Goal: Information Seeking & Learning: Learn about a topic

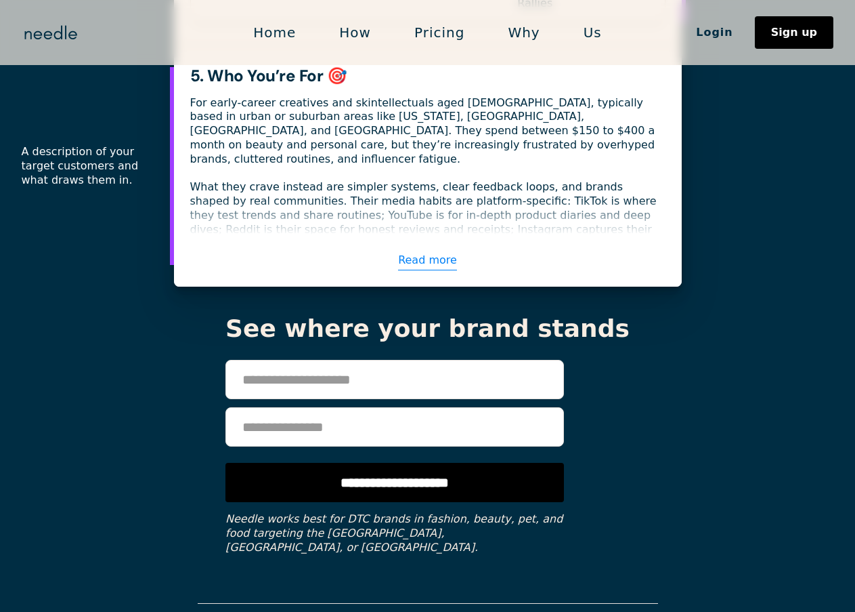
scroll to position [2506, 0]
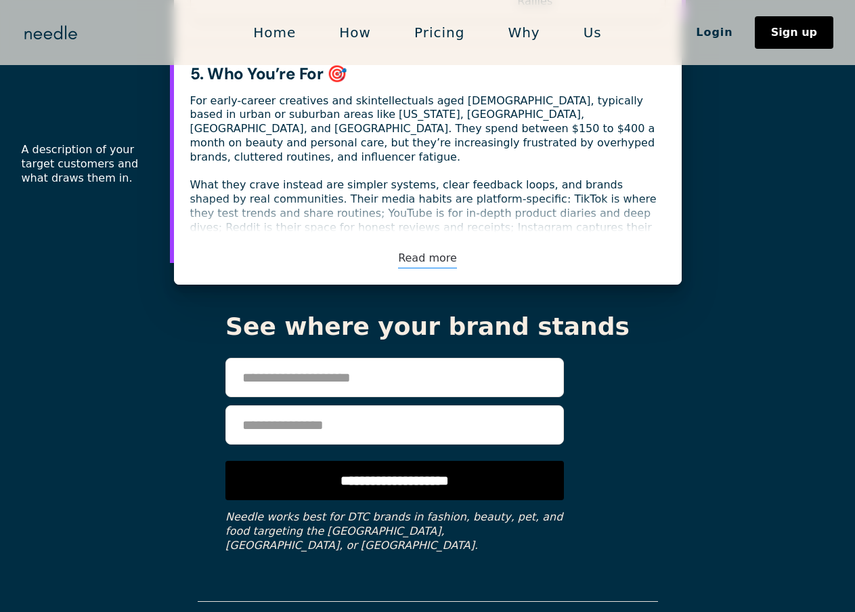
click at [428, 249] on link "Read more" at bounding box center [427, 259] width 59 height 20
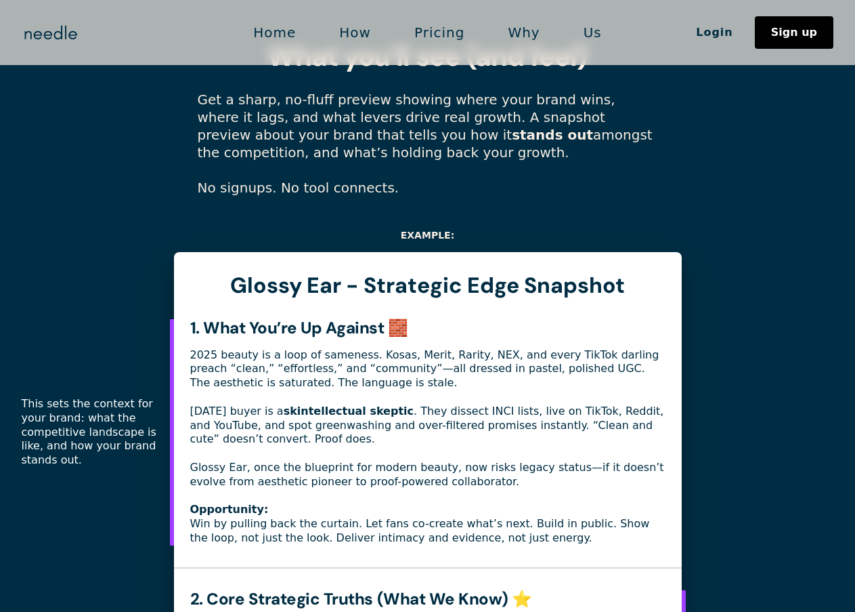
scroll to position [1042, 0]
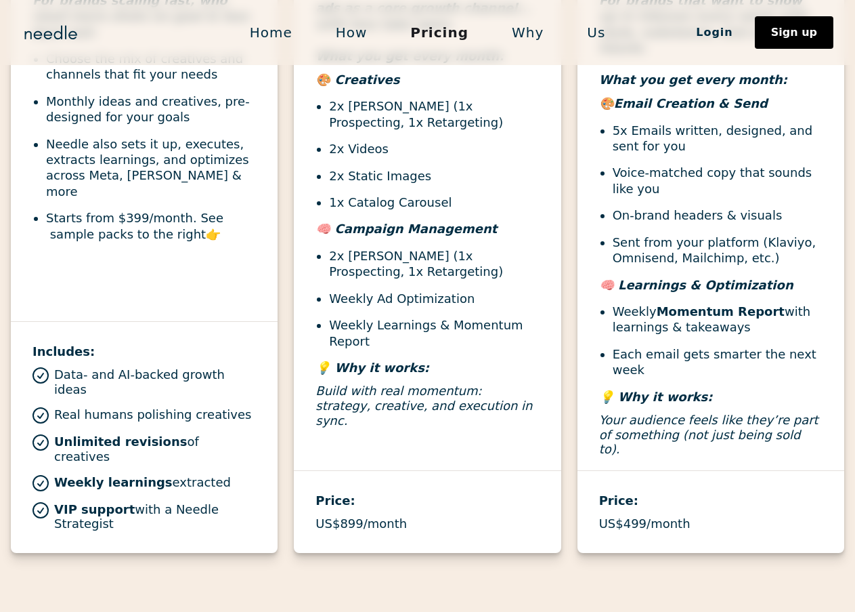
scroll to position [610, 0]
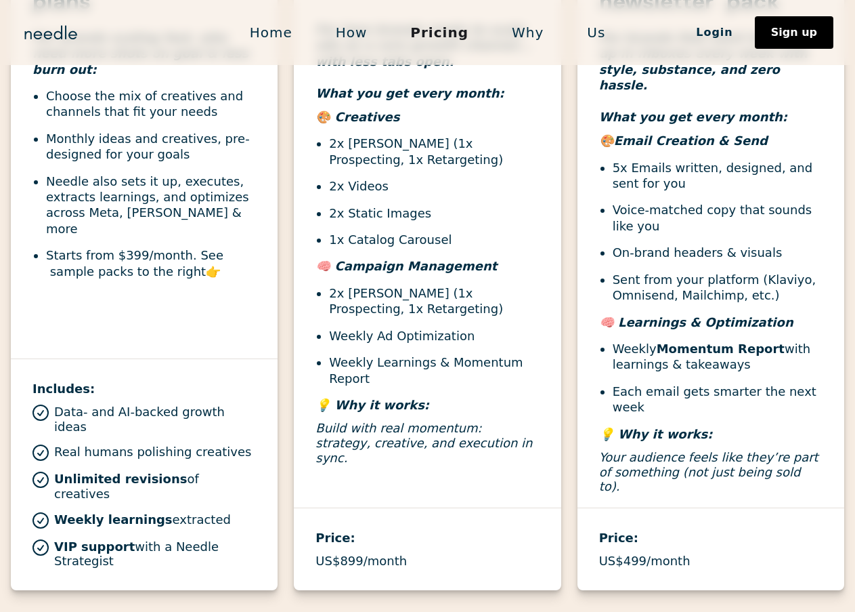
click at [293, 39] on link "Home" at bounding box center [271, 32] width 86 height 28
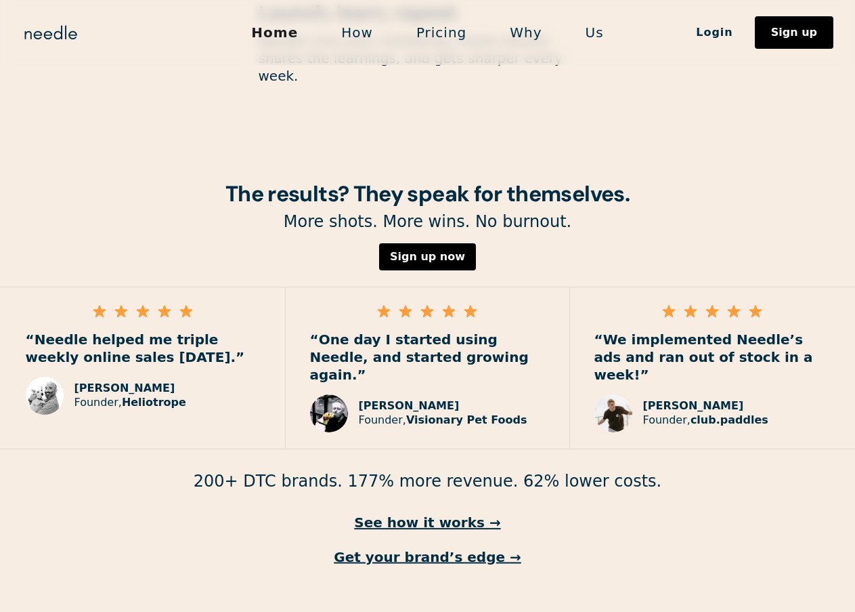
scroll to position [1875, 0]
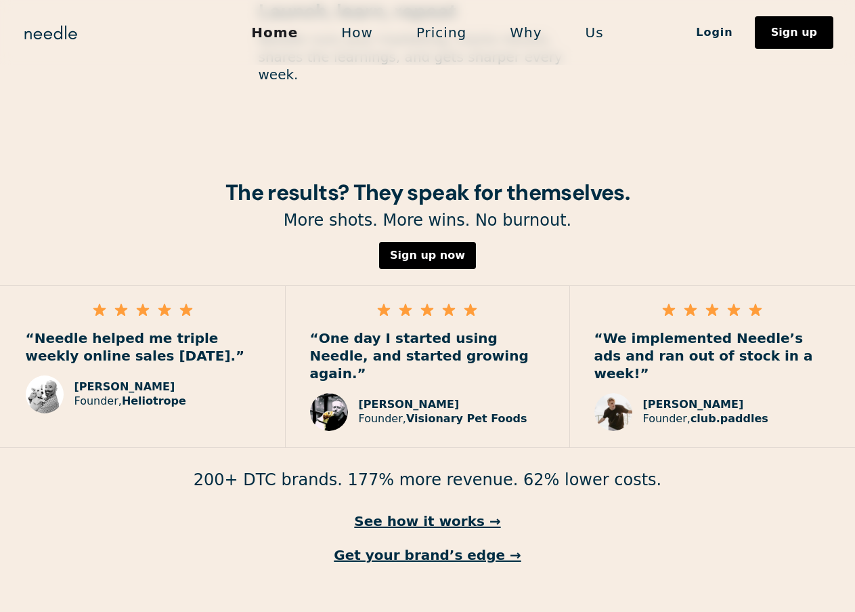
click at [360, 29] on link "How" at bounding box center [357, 32] width 75 height 28
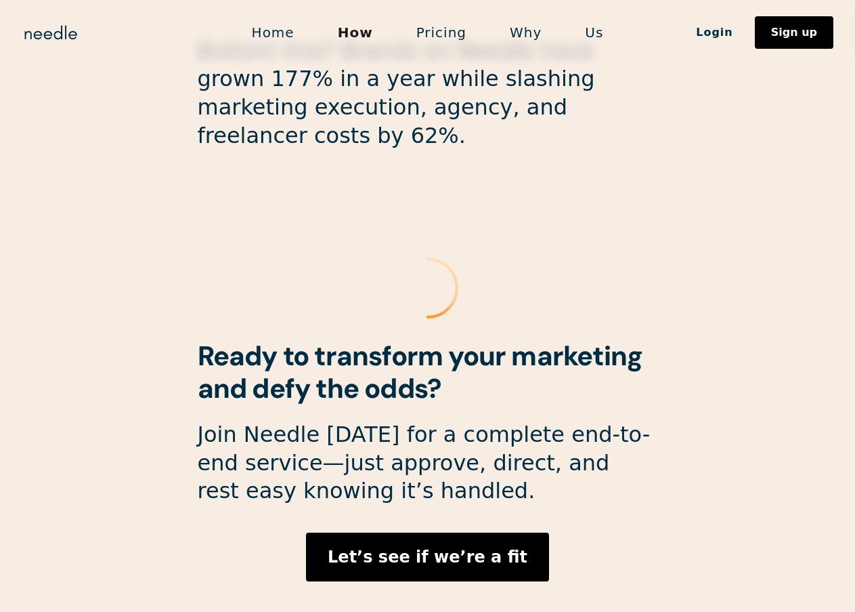
scroll to position [3587, 0]
